Goal: Transaction & Acquisition: Purchase product/service

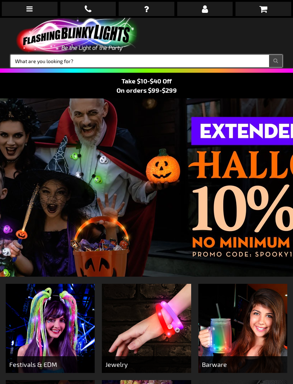
click at [62, 60] on input "Search" at bounding box center [146, 61] width 271 height 12
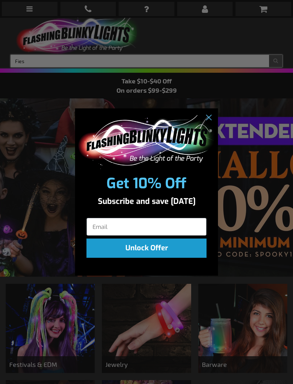
type input "Fies"
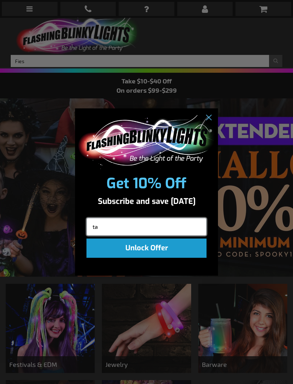
type input "ta"
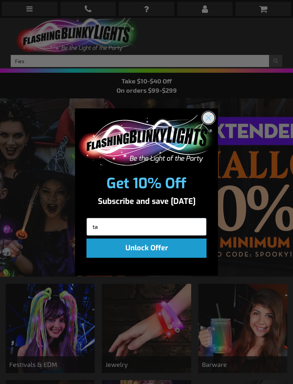
click at [211, 122] on circle "Close dialog" at bounding box center [208, 118] width 12 height 12
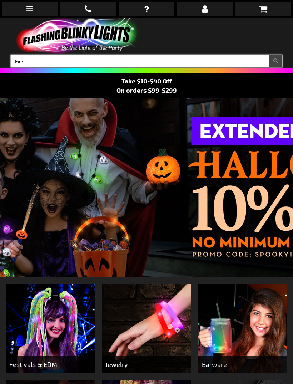
click at [38, 60] on input "Fies" at bounding box center [146, 61] width 271 height 12
type input "Fiesta"
click at [275, 61] on button "Search" at bounding box center [275, 61] width 13 height 12
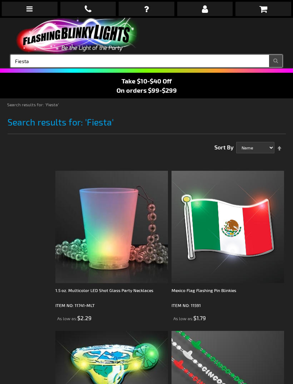
click at [48, 60] on input "Fiesta" at bounding box center [146, 61] width 271 height 12
type input "F"
type input "Cinco de mayo"
click at [275, 61] on button "Search" at bounding box center [275, 61] width 13 height 12
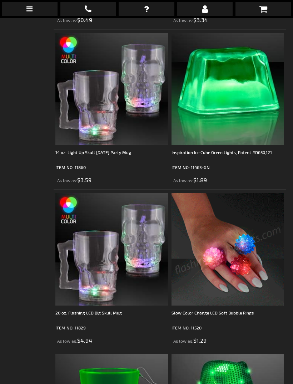
scroll to position [1729, 0]
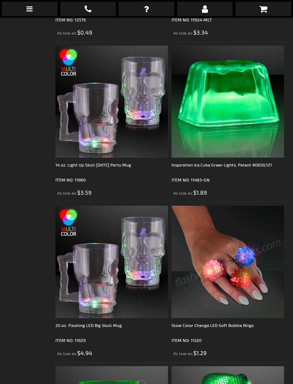
click at [31, 11] on icon at bounding box center [29, 8] width 6 height 7
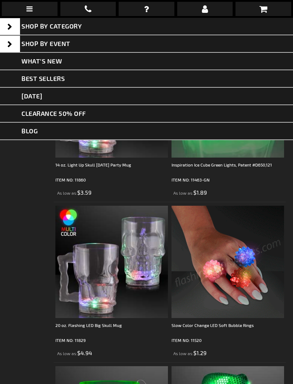
click at [41, 24] on span "SHOP BY CATEGORY" at bounding box center [51, 26] width 60 height 8
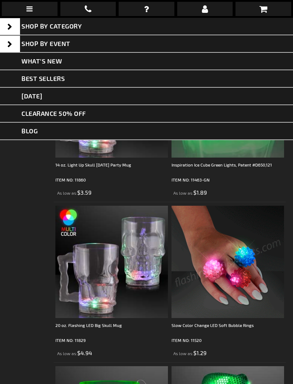
click at [16, 25] on span at bounding box center [10, 26] width 20 height 16
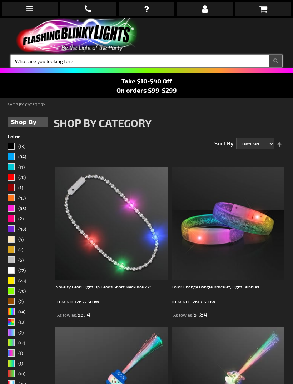
click at [64, 63] on input "Search" at bounding box center [146, 61] width 271 height 12
click at [79, 58] on input "Search" at bounding box center [146, 61] width 271 height 12
click at [79, 62] on input "Search" at bounding box center [146, 61] width 271 height 12
type input "Birthday hat"
click at [275, 61] on button "Search" at bounding box center [275, 61] width 13 height 12
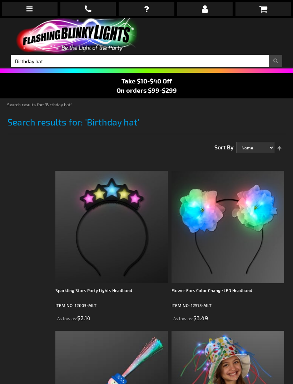
click at [32, 12] on icon at bounding box center [29, 8] width 6 height 7
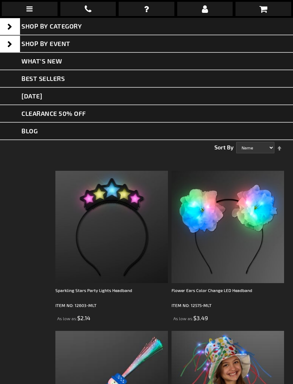
click at [60, 79] on span "Best Sellers" at bounding box center [42, 79] width 43 height 8
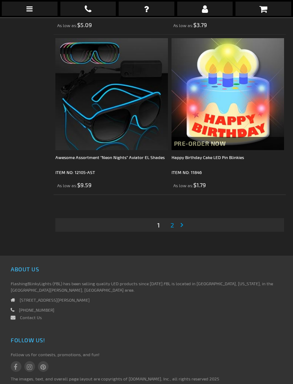
scroll to position [4850, 0]
